Goal: Complete application form

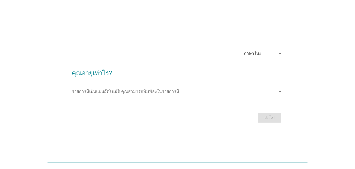
click at [151, 89] on input "รายการนี้เป็นแบบอัตโนมัติ คุณสามารถพิมพ์ลงในรายการนี้" at bounding box center [174, 91] width 204 height 8
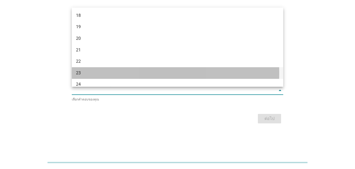
click at [131, 74] on div "23" at bounding box center [169, 73] width 186 height 6
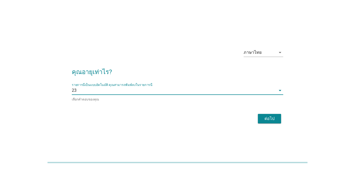
click at [263, 119] on div "ต่อไป" at bounding box center [269, 118] width 15 height 6
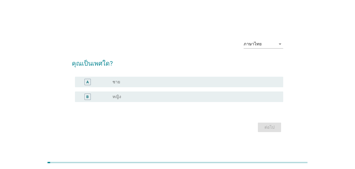
click at [202, 100] on div "B radio_button_unchecked หญิง" at bounding box center [179, 96] width 208 height 11
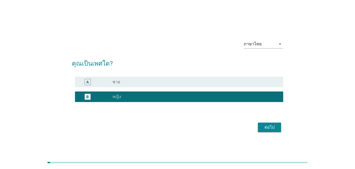
click at [264, 128] on div "ต่อไป" at bounding box center [269, 127] width 15 height 6
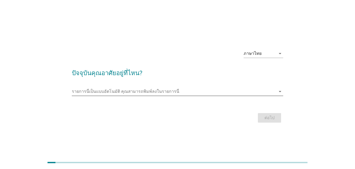
click at [174, 88] on input "รายการนี้เป็นแบบอัตโนมัติ คุณสามารถพิมพ์ลงในรายการนี้" at bounding box center [174, 91] width 204 height 8
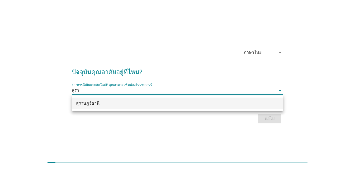
type input "สุรา"
click at [166, 110] on div "สุราษฎร์ธานี" at bounding box center [177, 103] width 211 height 16
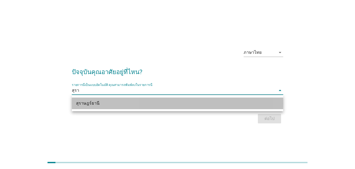
click at [169, 106] on div "สุราษฎร์ธานี" at bounding box center [169, 103] width 186 height 6
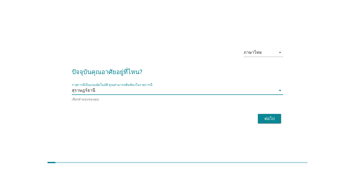
click at [282, 124] on div "ต่อไป" at bounding box center [177, 118] width 211 height 13
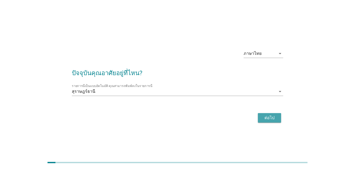
click at [274, 120] on div "ต่อไป" at bounding box center [269, 118] width 15 height 6
